Goal: Information Seeking & Learning: Learn about a topic

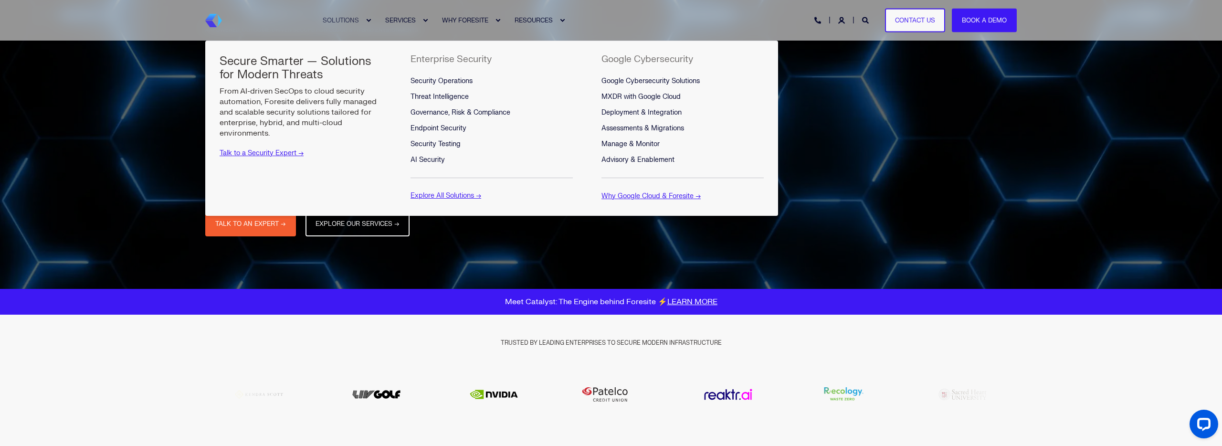
scroll to position [57, 0]
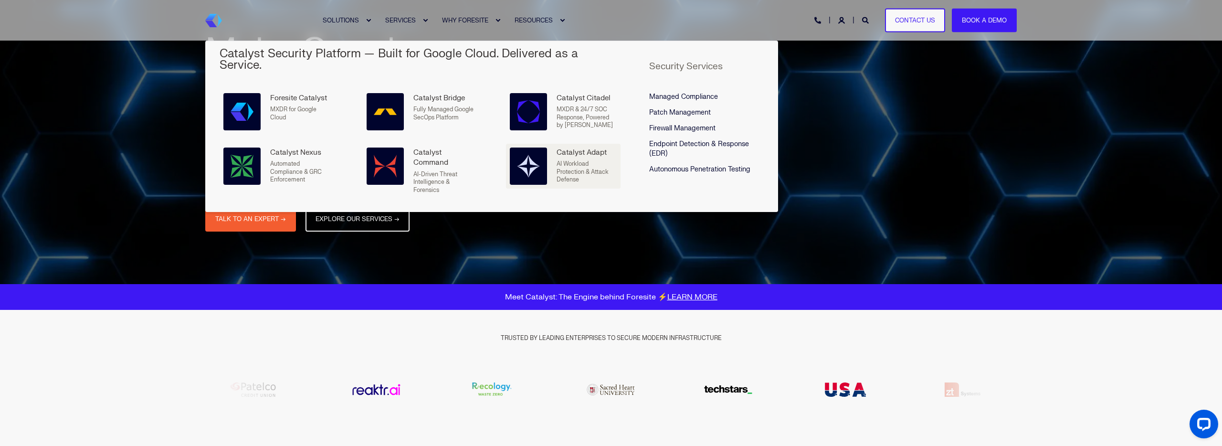
click at [533, 155] on img at bounding box center [528, 166] width 23 height 23
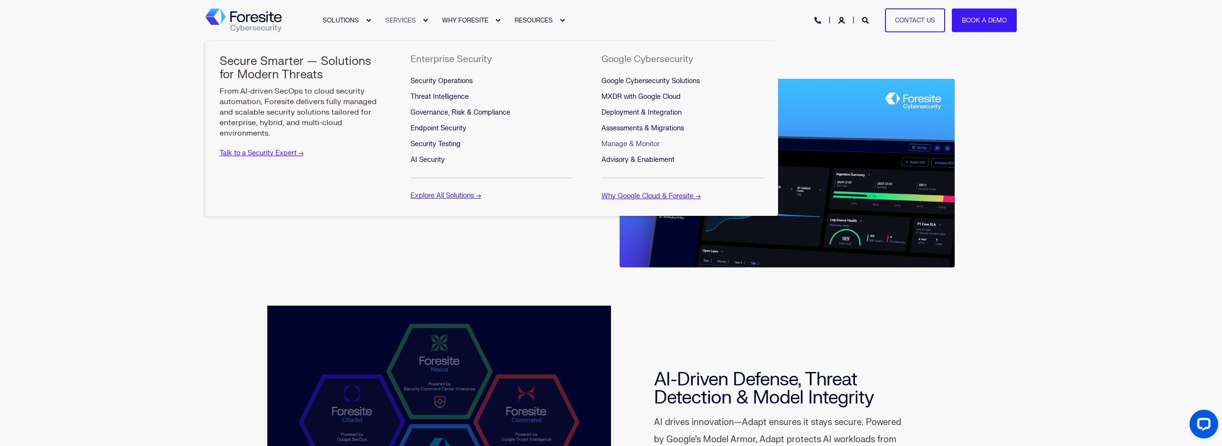
click at [626, 144] on span "Manage & Monitor" at bounding box center [631, 144] width 58 height 8
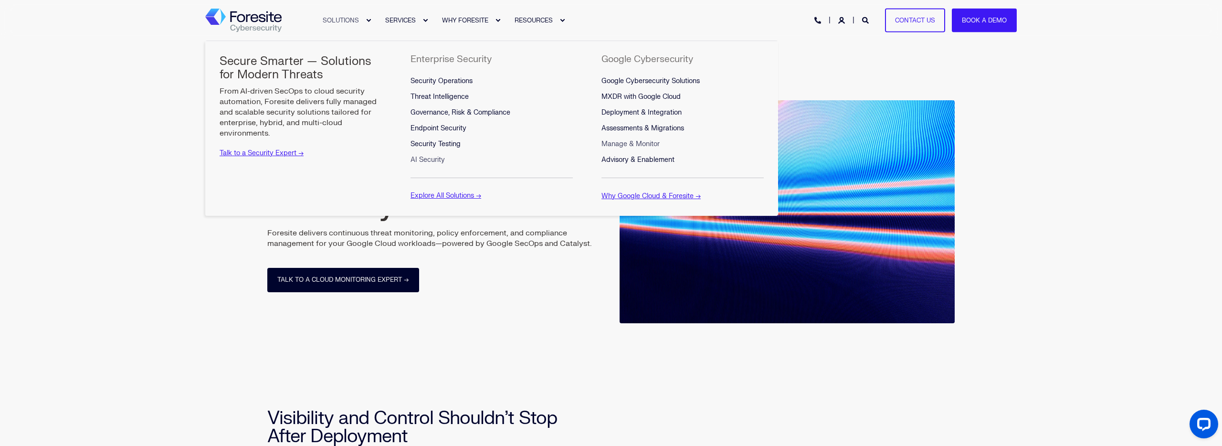
click at [431, 158] on span "AI Security" at bounding box center [428, 160] width 34 height 8
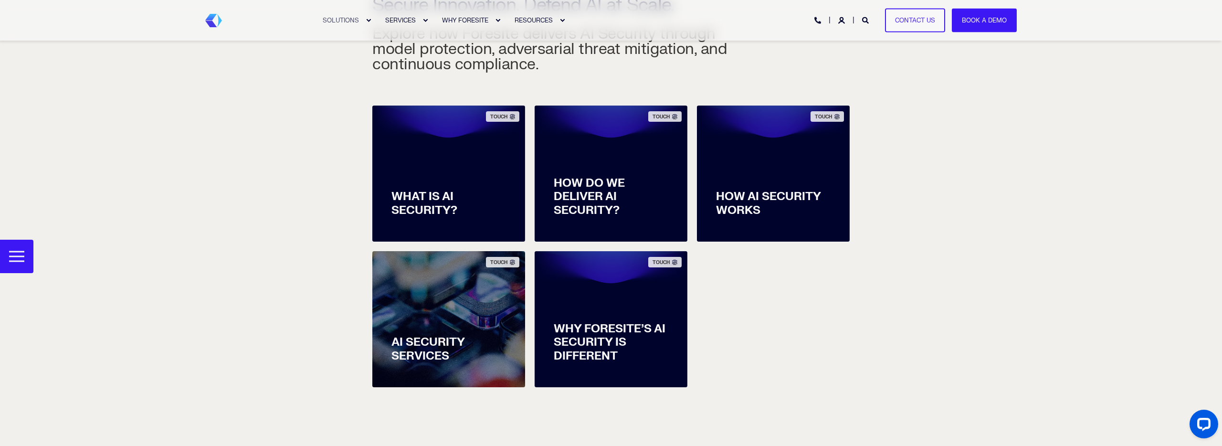
scroll to position [324, 0]
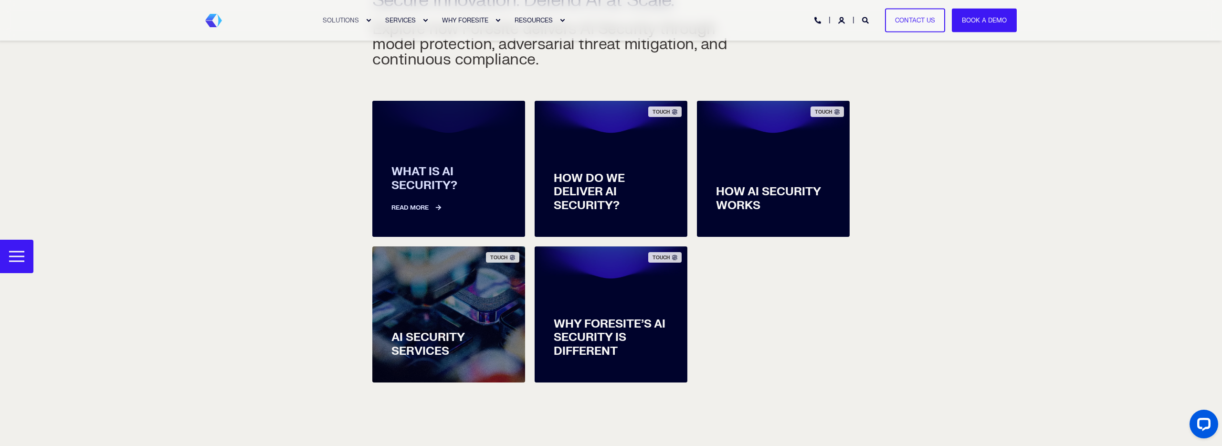
click at [430, 208] on link "Read More" at bounding box center [449, 203] width 115 height 20
